Goal: Check status: Check status

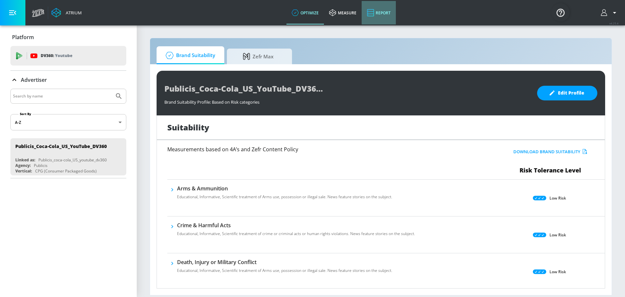
click at [379, 15] on link "Report" at bounding box center [379, 12] width 34 height 23
click at [381, 11] on link "Report" at bounding box center [379, 12] width 34 height 23
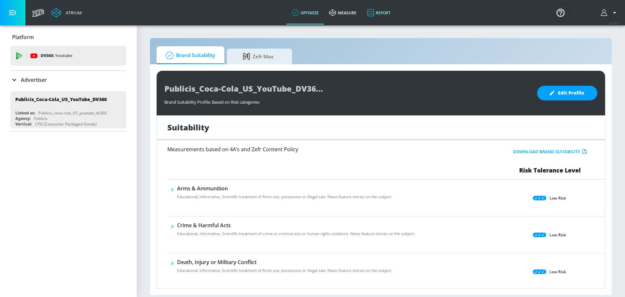
click at [381, 15] on link "Report" at bounding box center [379, 12] width 34 height 23
